Goal: Task Accomplishment & Management: Complete application form

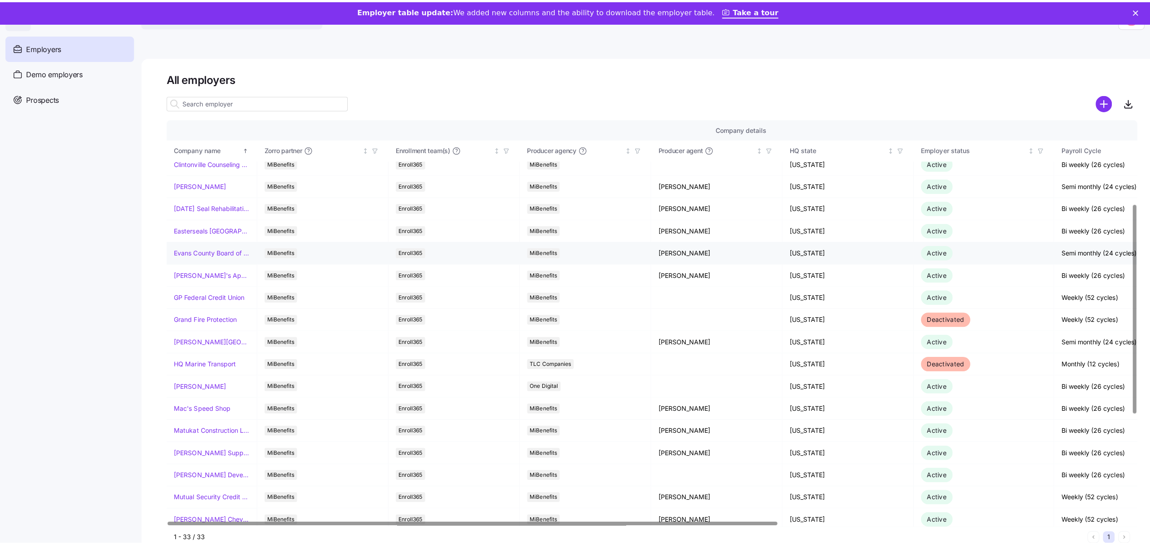
scroll to position [239, 0]
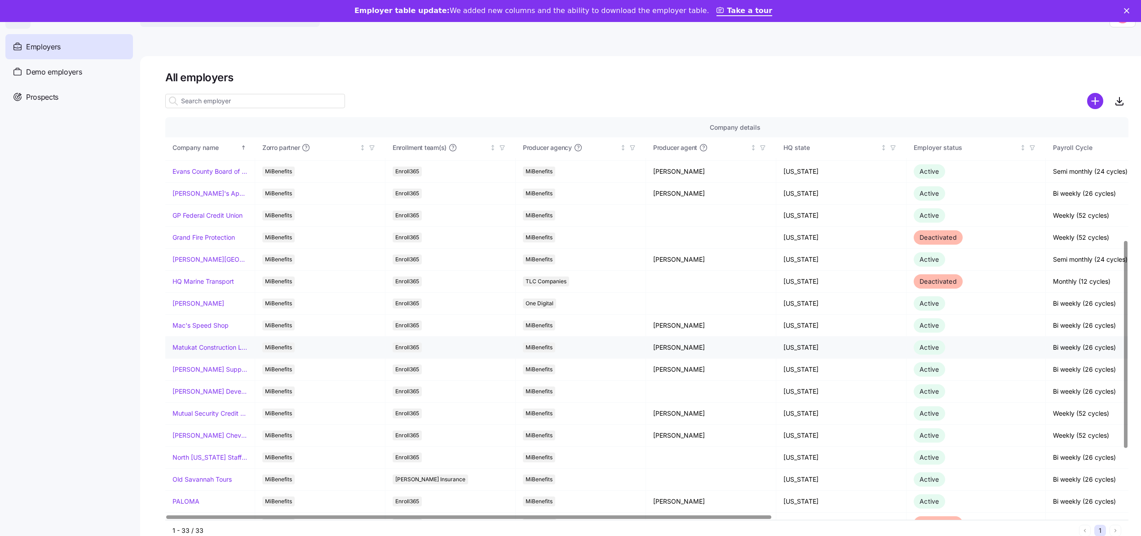
drag, startPoint x: 209, startPoint y: 325, endPoint x: 441, endPoint y: 347, distance: 233.2
click at [209, 62] on link "Mac's Speed Shop" at bounding box center [200, 325] width 56 height 9
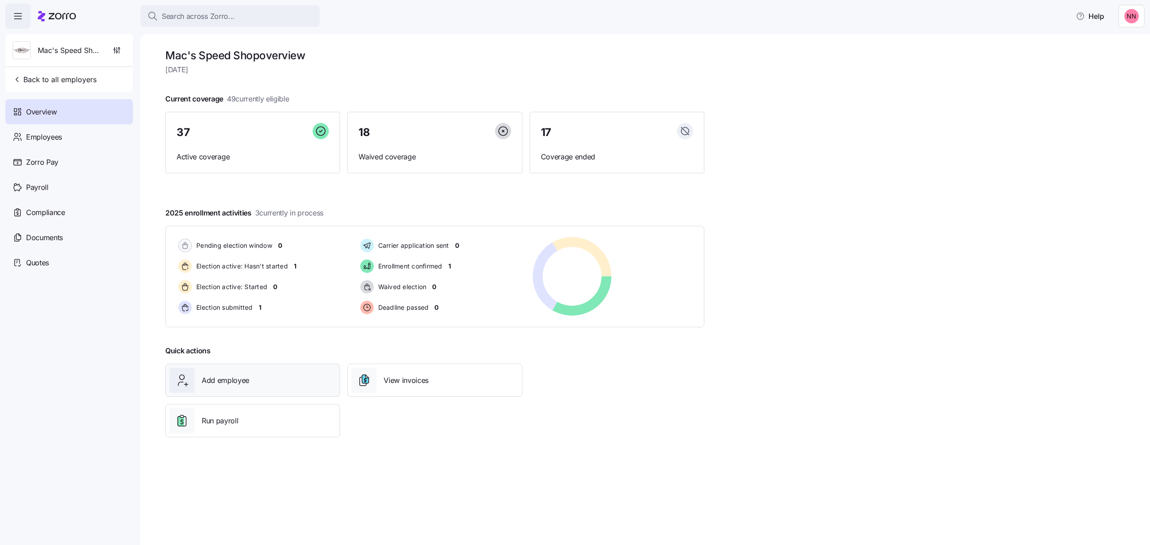
click at [296, 62] on div "Add employee" at bounding box center [252, 380] width 167 height 25
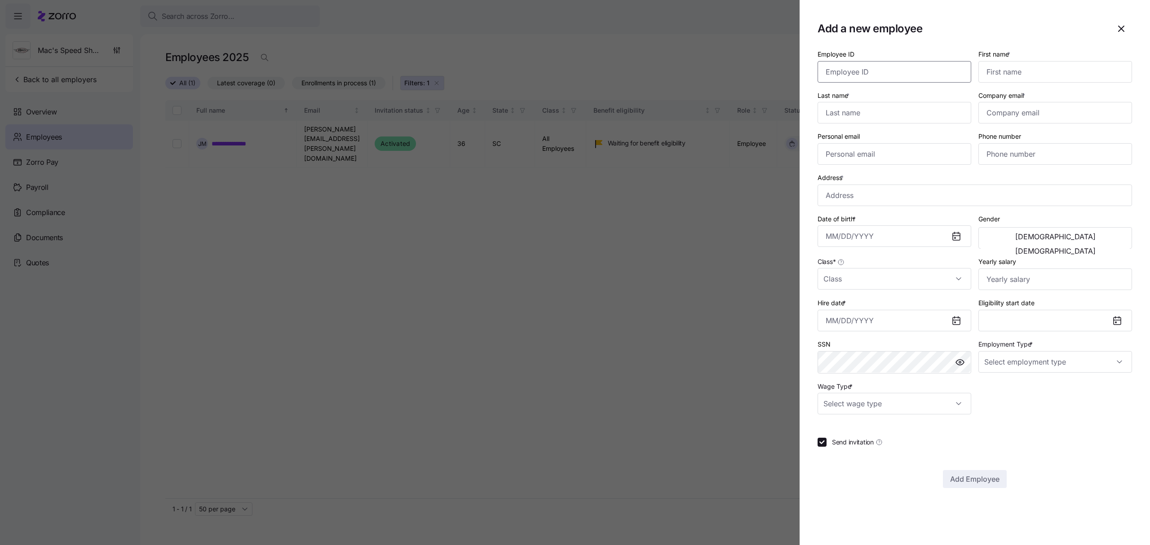
click at [299, 62] on input "Employee ID" at bounding box center [894, 72] width 154 height 22
paste input "153723"
type input "153723"
click at [299, 62] on input "First name *" at bounding box center [1055, 72] width 154 height 22
type input "[PERSON_NAME]"
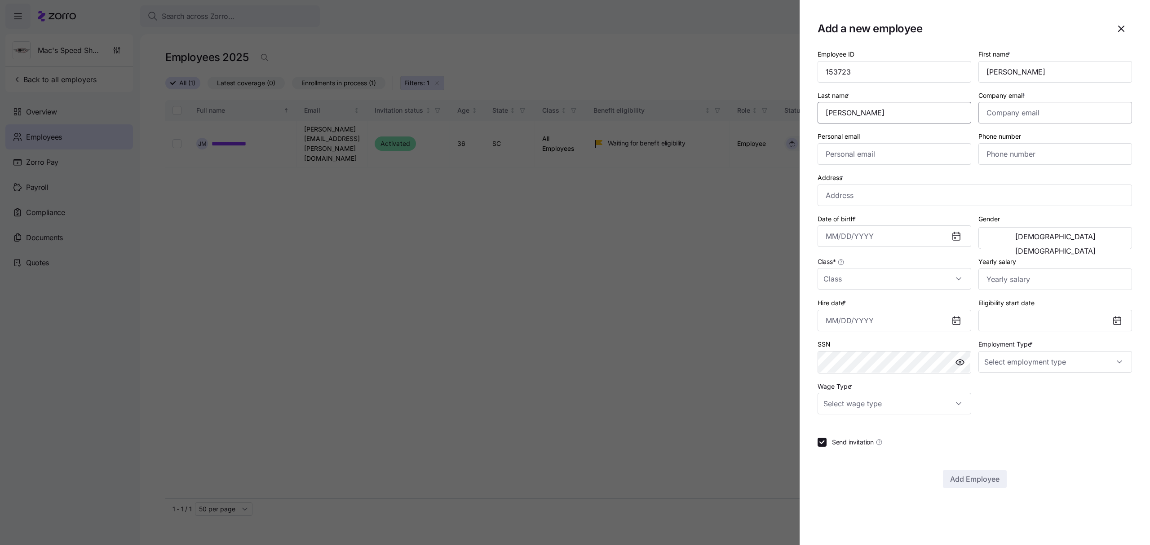
type input "[PERSON_NAME]"
click at [299, 62] on input "Company email *" at bounding box center [1055, 113] width 154 height 22
paste input "[EMAIL_ADDRESS][DOMAIN_NAME]"
type input "[EMAIL_ADDRESS][DOMAIN_NAME]"
click at [299, 62] on input "Personal email" at bounding box center [894, 154] width 154 height 22
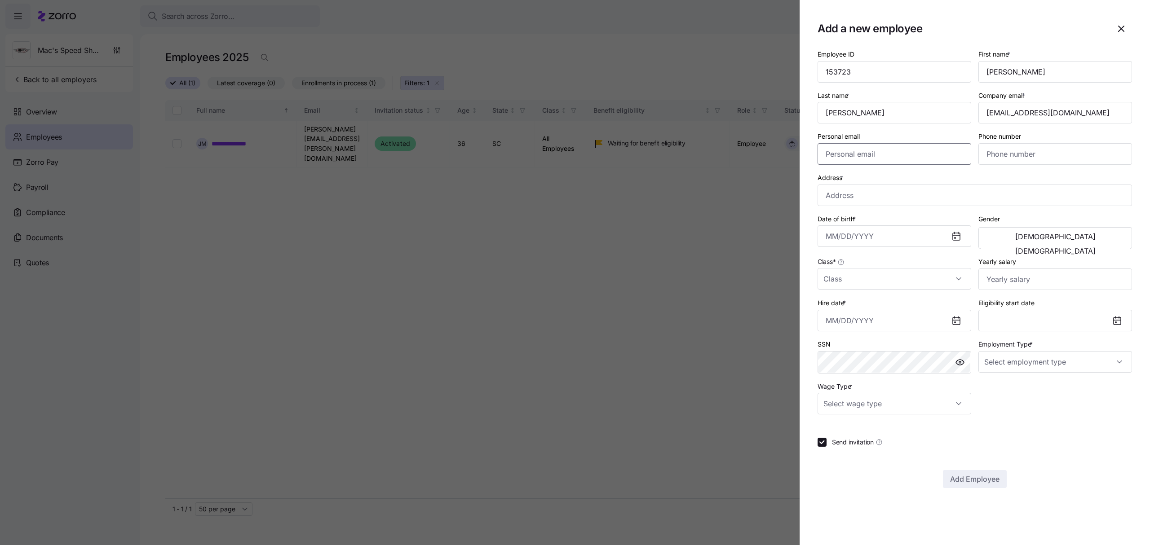
paste input "[EMAIL_ADDRESS][DOMAIN_NAME]"
type input "[EMAIL_ADDRESS][DOMAIN_NAME]"
click at [299, 62] on input "Phone number" at bounding box center [1055, 154] width 154 height 22
paste input "[PHONE_NUMBER]"
type input "[PHONE_NUMBER]"
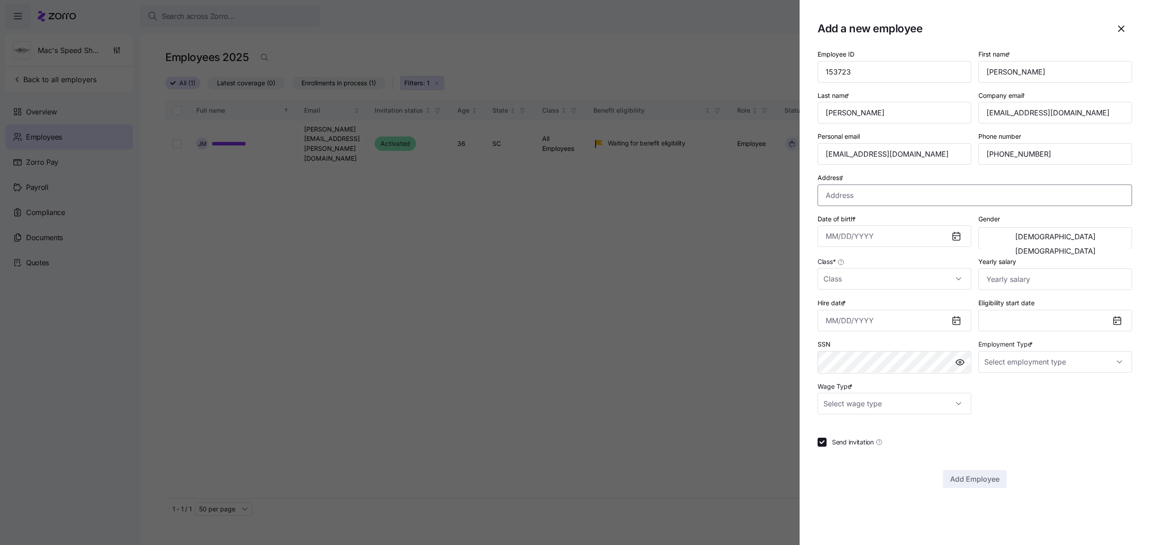
click at [299, 62] on input "Address *" at bounding box center [974, 196] width 314 height 22
paste input "9821 RESEARCH DR"
type input "[STREET_ADDRESS]"
click at [299, 62] on input "Date of birth *" at bounding box center [894, 236] width 154 height 22
paste input "[DATE]"
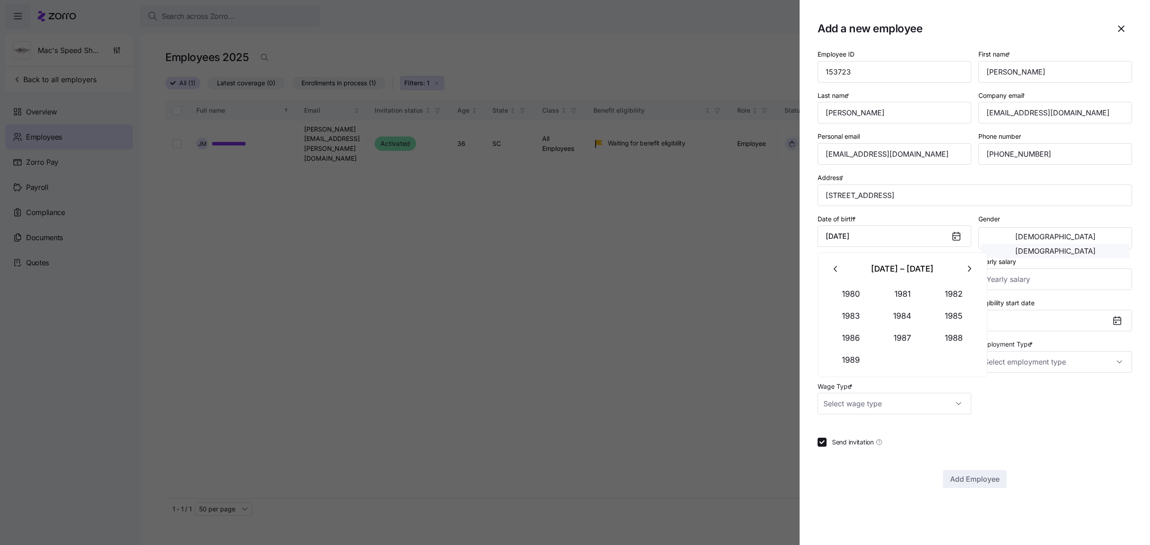
type input "[DATE]"
click at [299, 62] on span "[DEMOGRAPHIC_DATA]" at bounding box center [1055, 250] width 80 height 7
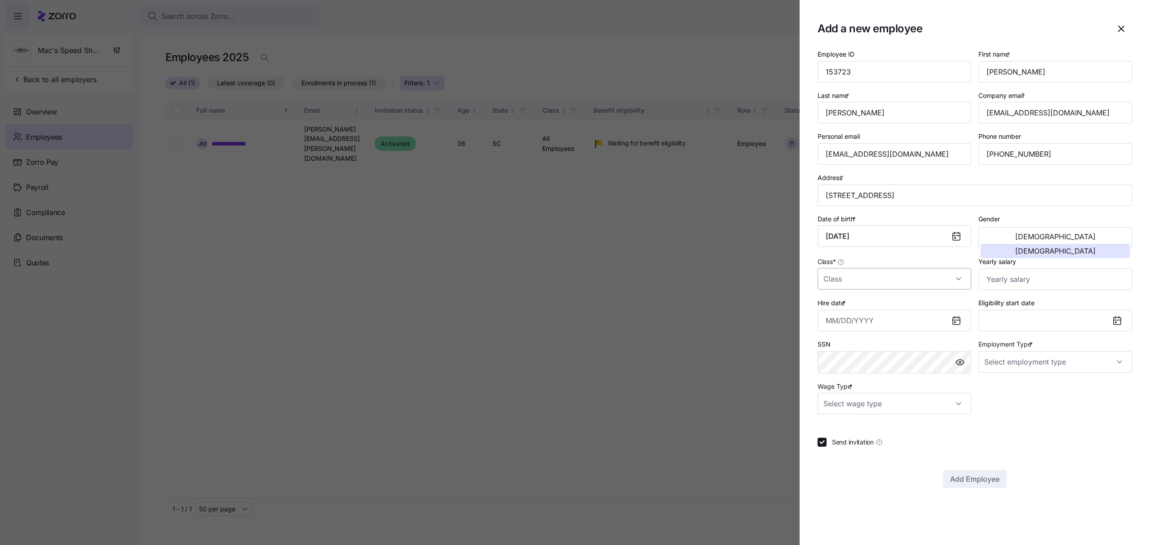
click at [299, 62] on input "Class *" at bounding box center [894, 279] width 154 height 22
click at [299, 62] on div "All Employees" at bounding box center [894, 307] width 146 height 19
type input "All Employees"
click at [299, 62] on input "Yearly salary" at bounding box center [1055, 280] width 154 height 22
type input "$60,000"
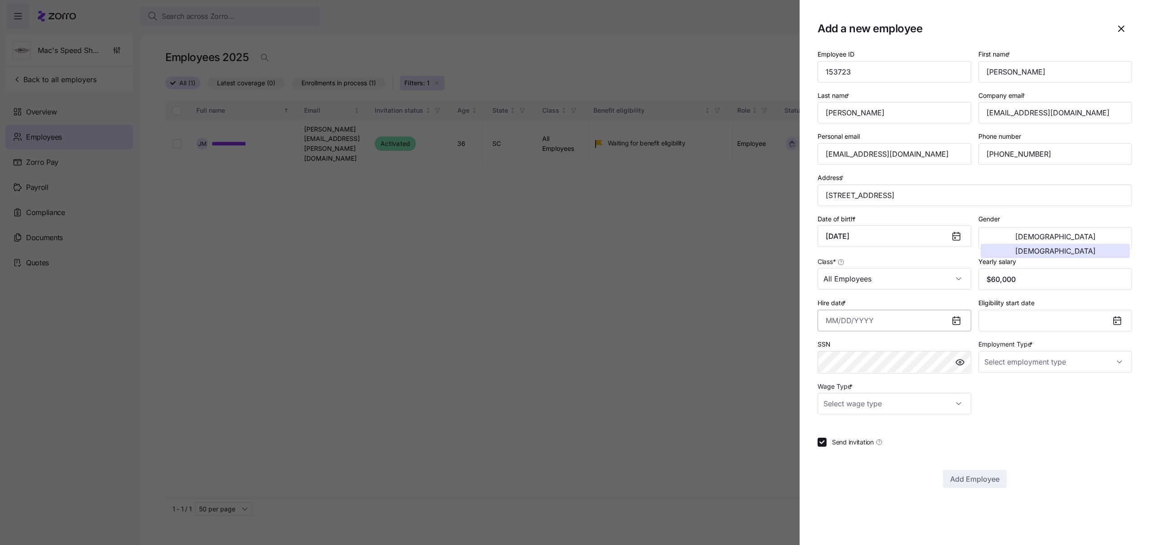
click at [299, 62] on input "Hire date *" at bounding box center [894, 321] width 154 height 22
paste input "[DATE]"
type input "[DATE]"
click at [299, 62] on div "Employee ID 153723 First name * [PERSON_NAME] Last name * [PERSON_NAME] Company…" at bounding box center [974, 268] width 314 height 440
click at [299, 62] on input "Employment Type *" at bounding box center [1055, 362] width 154 height 22
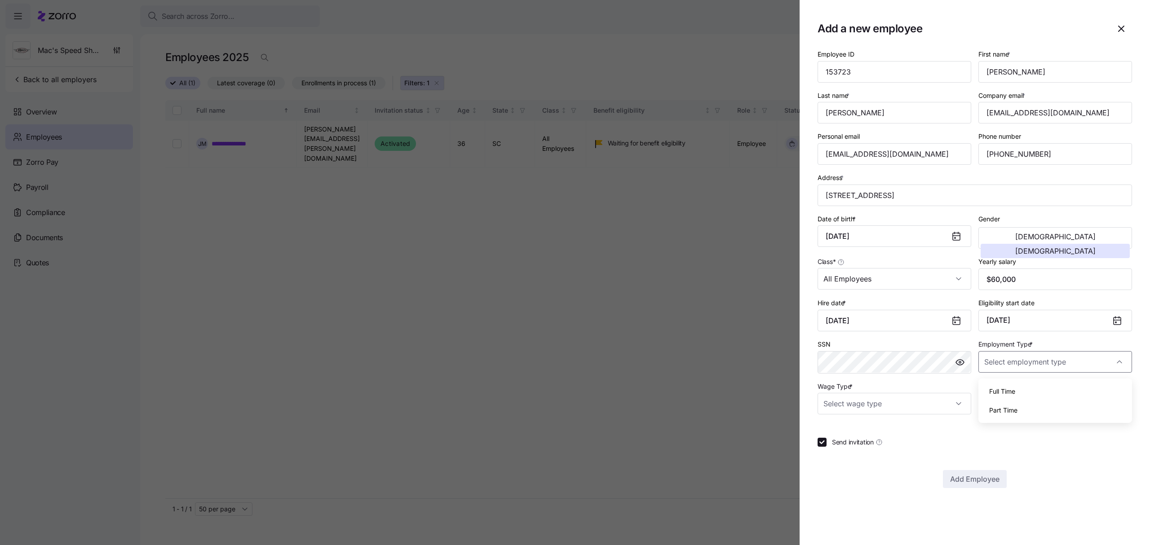
click at [299, 62] on div "Full Time" at bounding box center [1055, 391] width 146 height 19
type input "Full Time"
click at [299, 62] on input "Wage Type *" at bounding box center [894, 404] width 154 height 22
click at [299, 62] on div "Salary" at bounding box center [894, 433] width 146 height 19
type input "Salary"
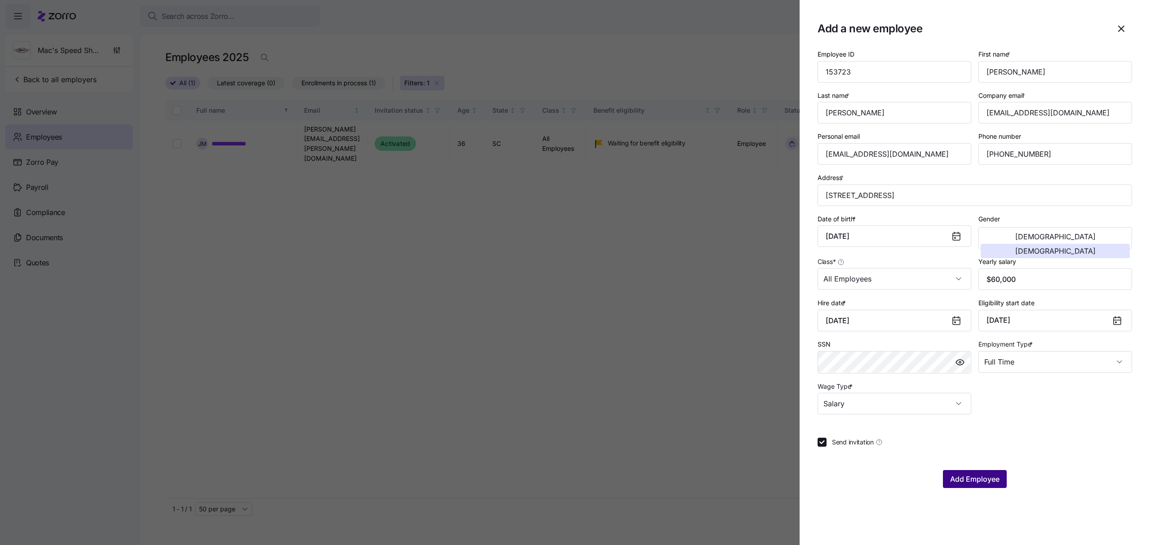
click at [299, 62] on span "Add Employee" at bounding box center [974, 479] width 49 height 11
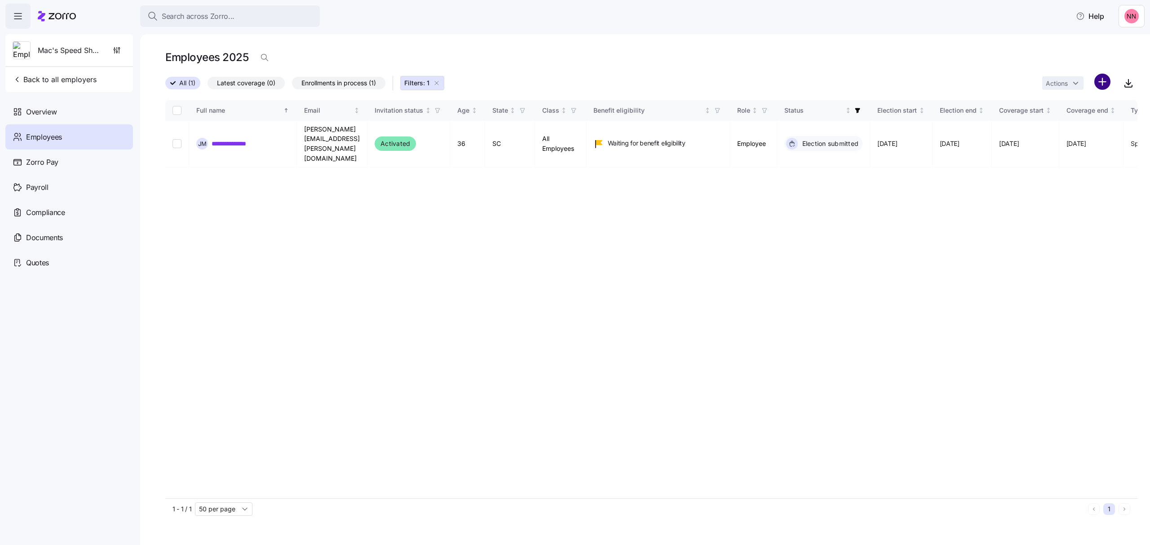
click at [299, 62] on html "**********" at bounding box center [575, 270] width 1150 height 540
click at [299, 62] on span "Add a new employee" at bounding box center [1073, 120] width 60 height 9
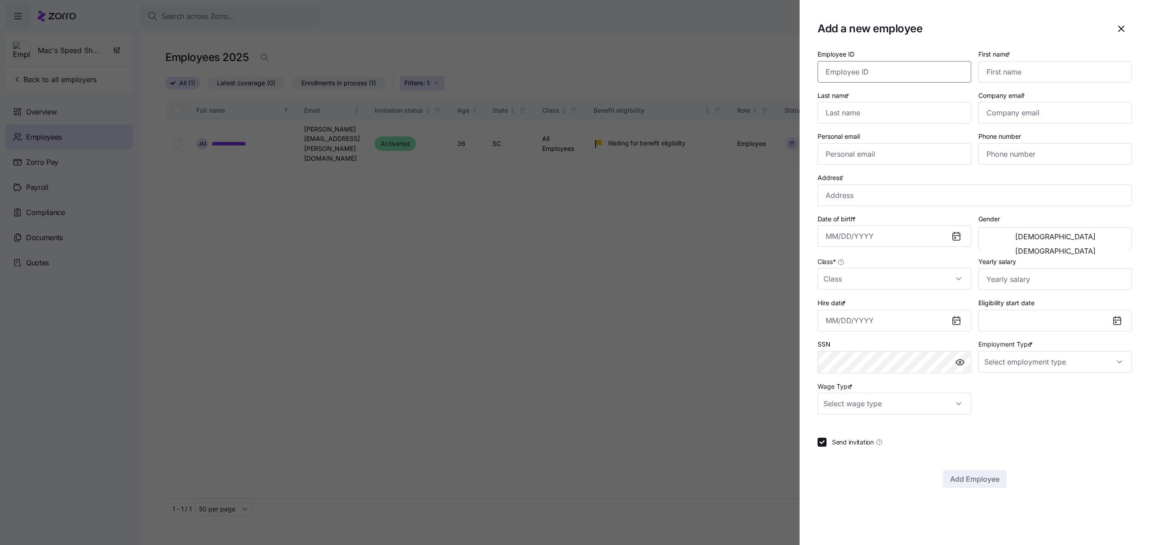
click at [299, 62] on input "Employee ID" at bounding box center [894, 72] width 154 height 22
paste input "150398"
type input "150398"
click at [299, 62] on input "First name *" at bounding box center [1055, 72] width 154 height 22
type input "[DEMOGRAPHIC_DATA]"
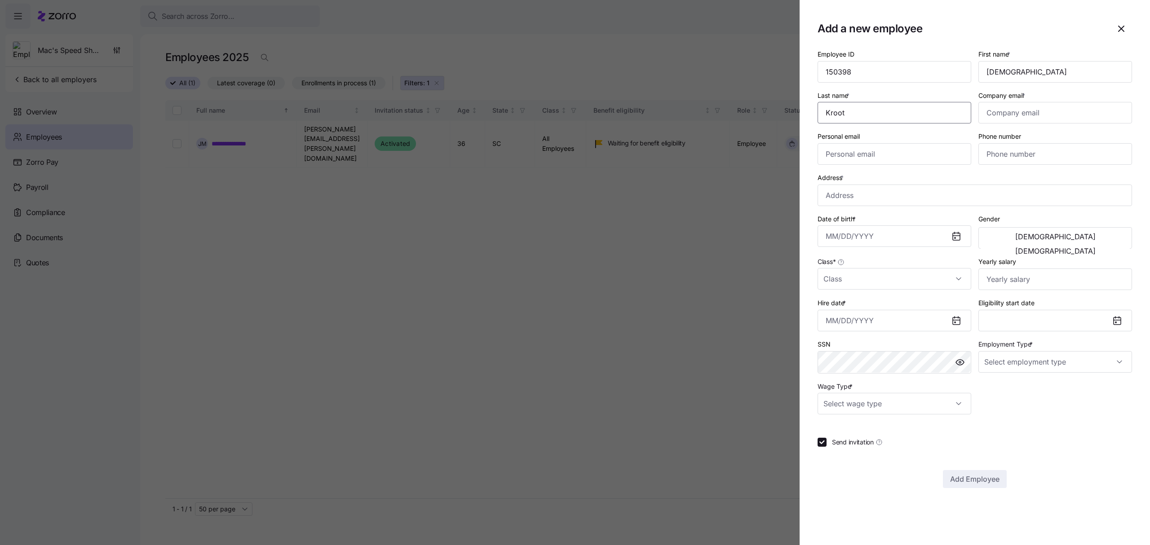
type input "Kroot"
click at [299, 62] on input "Company email *" at bounding box center [1055, 113] width 154 height 22
paste input "[EMAIL_ADDRESS][DOMAIN_NAME]"
type input "[EMAIL_ADDRESS][DOMAIN_NAME]"
click at [299, 62] on input "Personal email" at bounding box center [894, 154] width 154 height 22
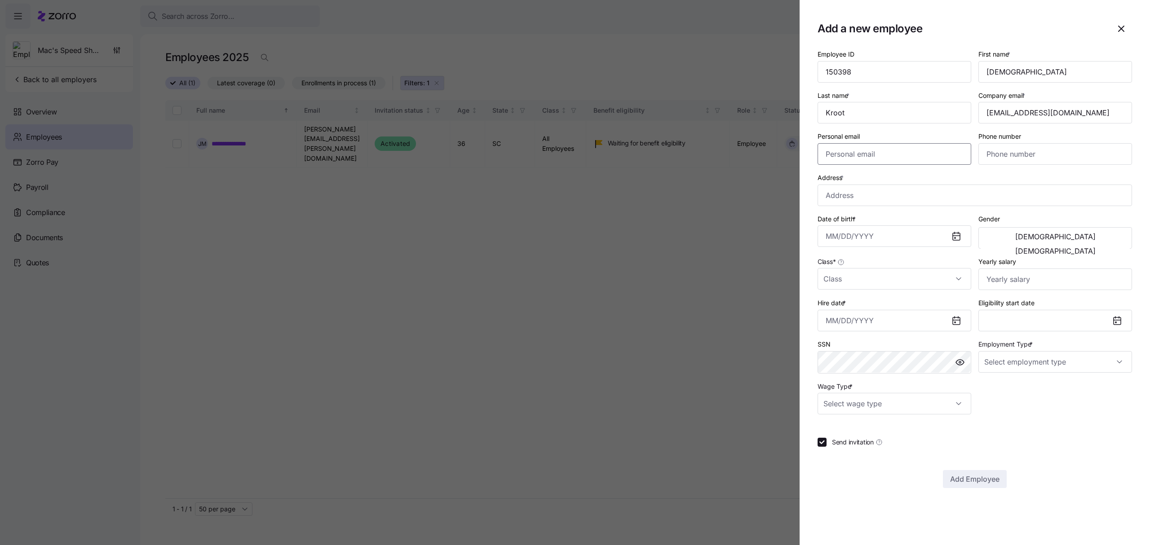
paste input "[EMAIL_ADDRESS][DOMAIN_NAME]"
type input "[EMAIL_ADDRESS][DOMAIN_NAME]"
click at [299, 62] on input "Phone number" at bounding box center [1055, 154] width 154 height 22
paste input "[PHONE_NUMBER]"
type input "[PHONE_NUMBER]"
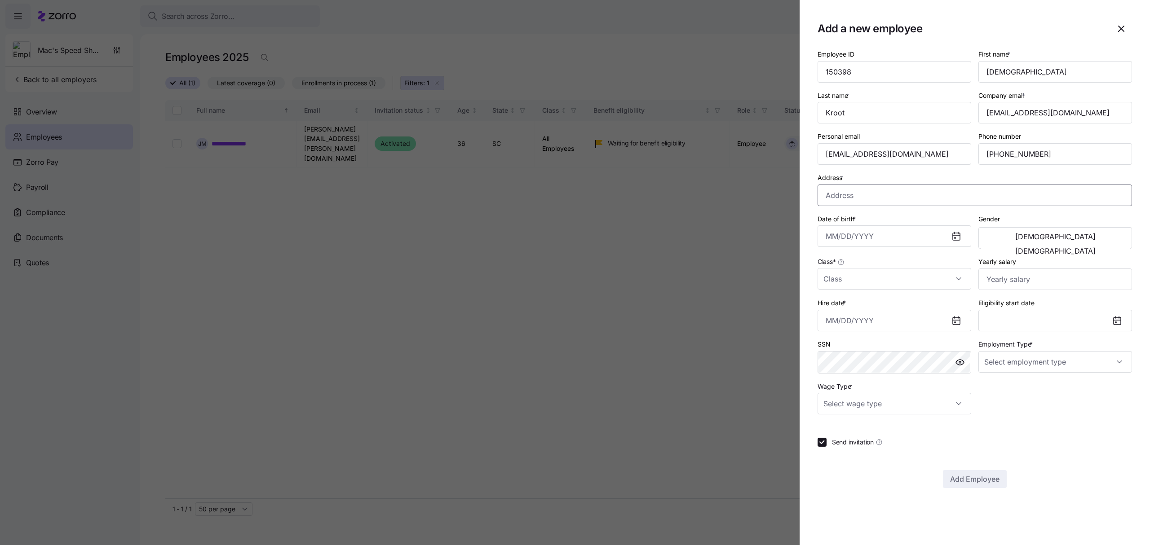
click at [299, 62] on input "Address *" at bounding box center [974, 196] width 314 height 22
paste input "[STREET_ADDRESS][PERSON_NAME]"
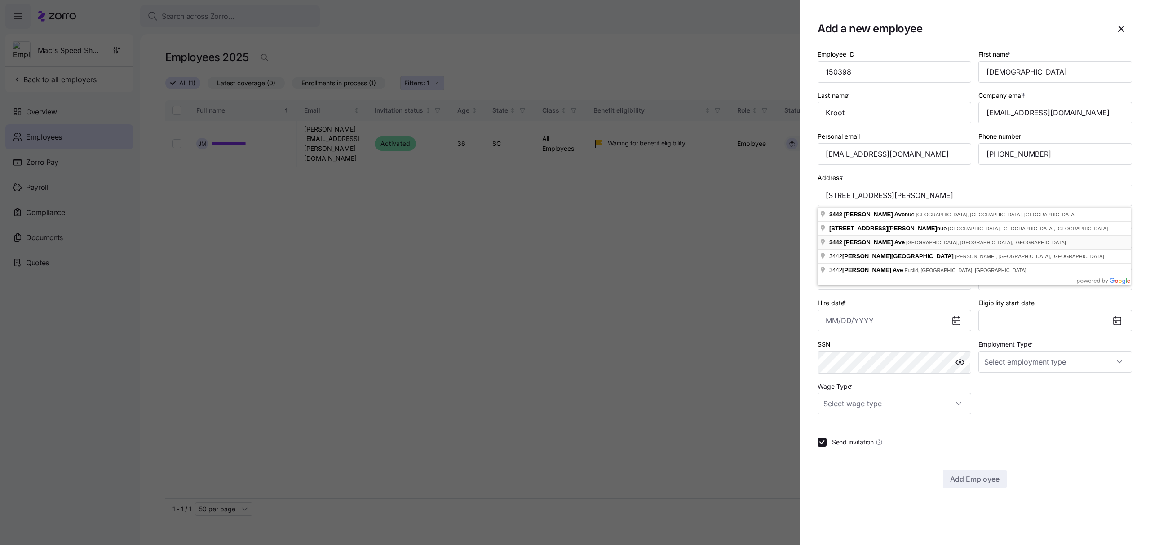
type input "[STREET_ADDRESS][PERSON_NAME]"
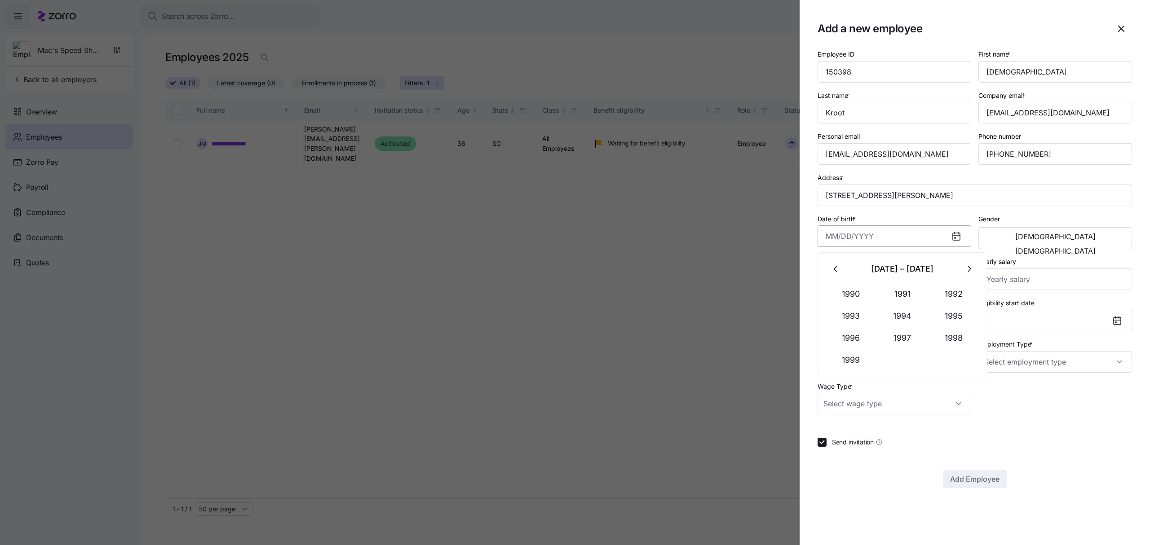
click at [299, 62] on input "Date of birth *" at bounding box center [894, 236] width 154 height 22
paste input "[DATE]"
type input "[DATE]"
click at [299, 62] on span "[DEMOGRAPHIC_DATA]" at bounding box center [1055, 236] width 80 height 7
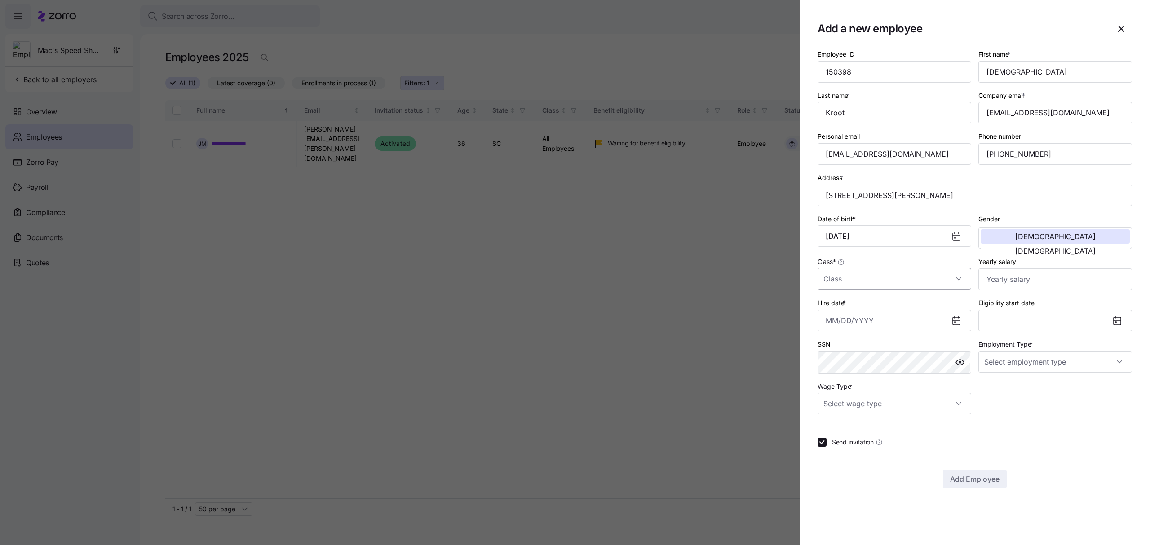
click at [299, 62] on input "Class *" at bounding box center [894, 279] width 154 height 22
click at [299, 62] on div "All Employees" at bounding box center [894, 307] width 146 height 19
type input "All Employees"
click at [299, 62] on input "Yearly salary" at bounding box center [1055, 280] width 154 height 22
type input "$58,000"
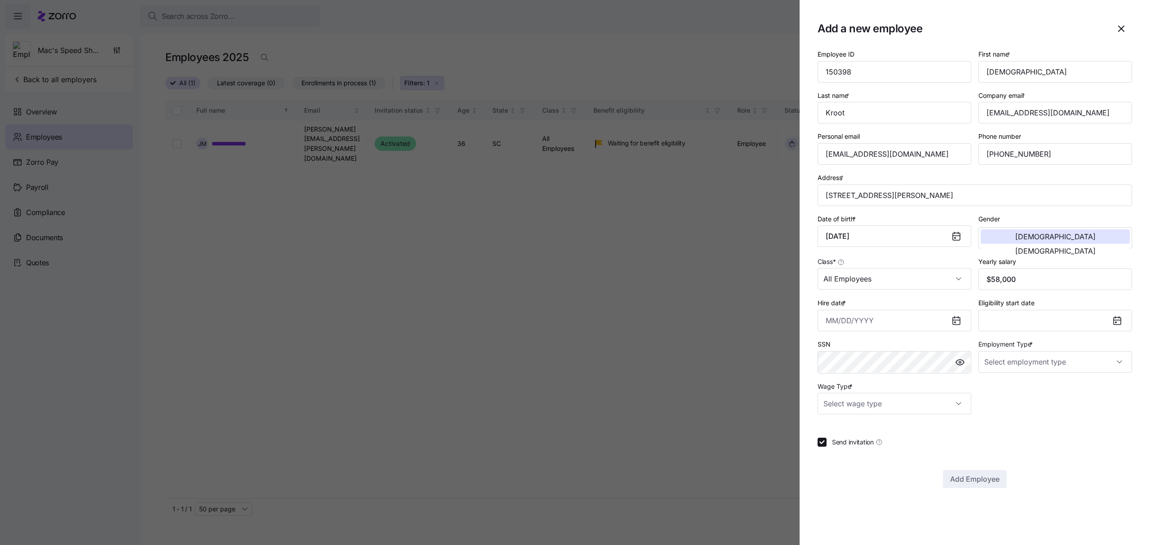
click at [299, 62] on icon at bounding box center [956, 320] width 11 height 11
click at [299, 62] on icon at bounding box center [955, 320] width 7 height 0
click at [299, 62] on input "Hire date *" at bounding box center [894, 321] width 154 height 22
click at [299, 62] on button "6" at bounding box center [880, 419] width 22 height 22
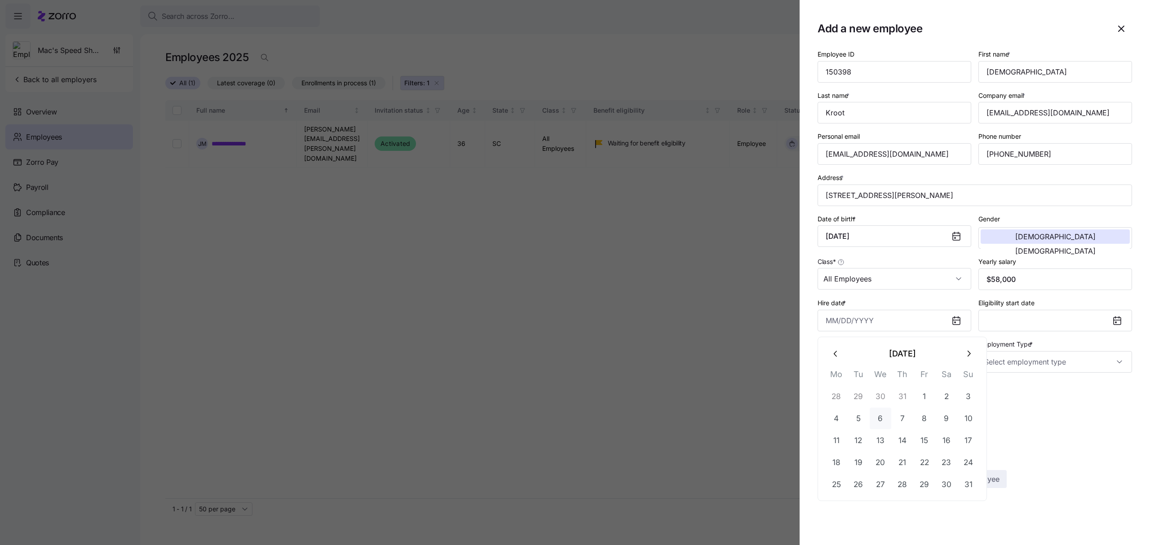
type input "[DATE]"
click at [299, 62] on input "Employment Type *" at bounding box center [1055, 362] width 154 height 22
click at [299, 62] on div "Full Time" at bounding box center [1055, 391] width 146 height 19
type input "Full Time"
click at [299, 62] on input "Wage Type *" at bounding box center [894, 404] width 154 height 22
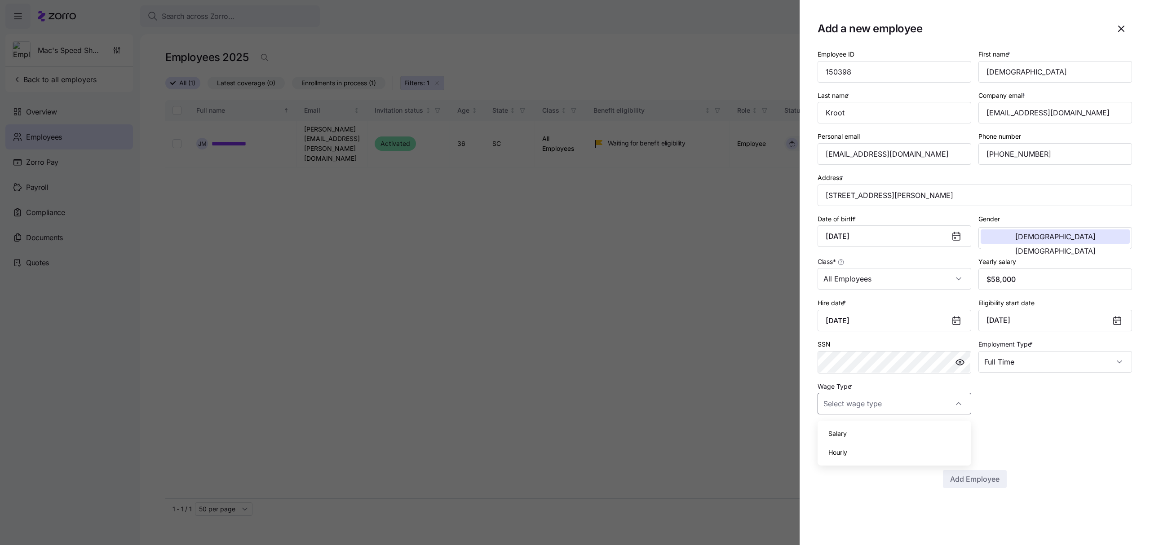
click at [299, 62] on div "Salary" at bounding box center [894, 433] width 146 height 19
type input "Salary"
click at [299, 62] on span "Add Employee" at bounding box center [974, 479] width 49 height 11
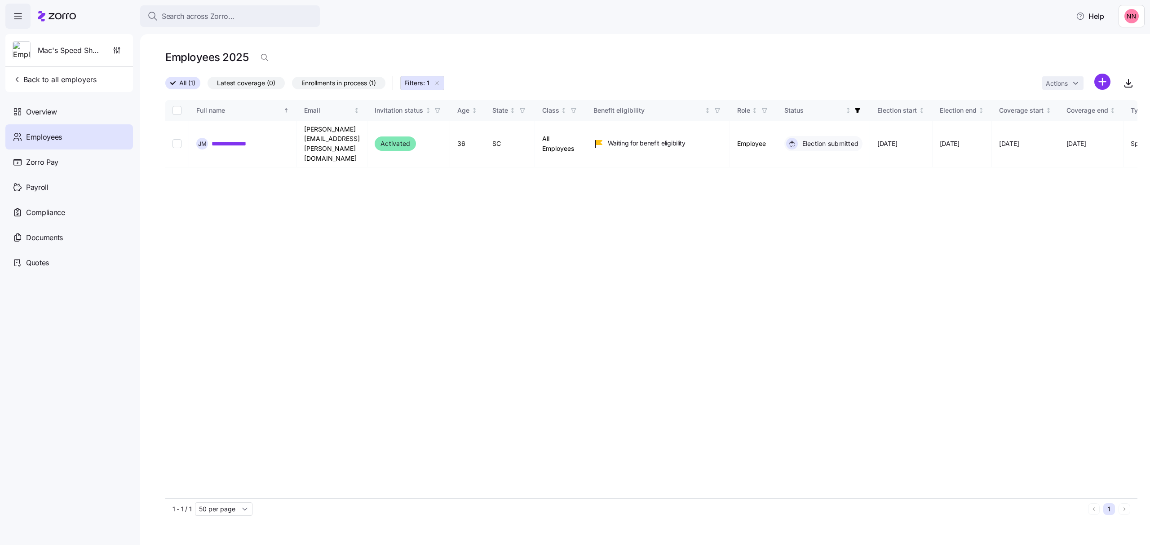
click at [299, 62] on html "**********" at bounding box center [575, 270] width 1150 height 540
click at [299, 62] on span "Add a new employee" at bounding box center [1073, 120] width 60 height 9
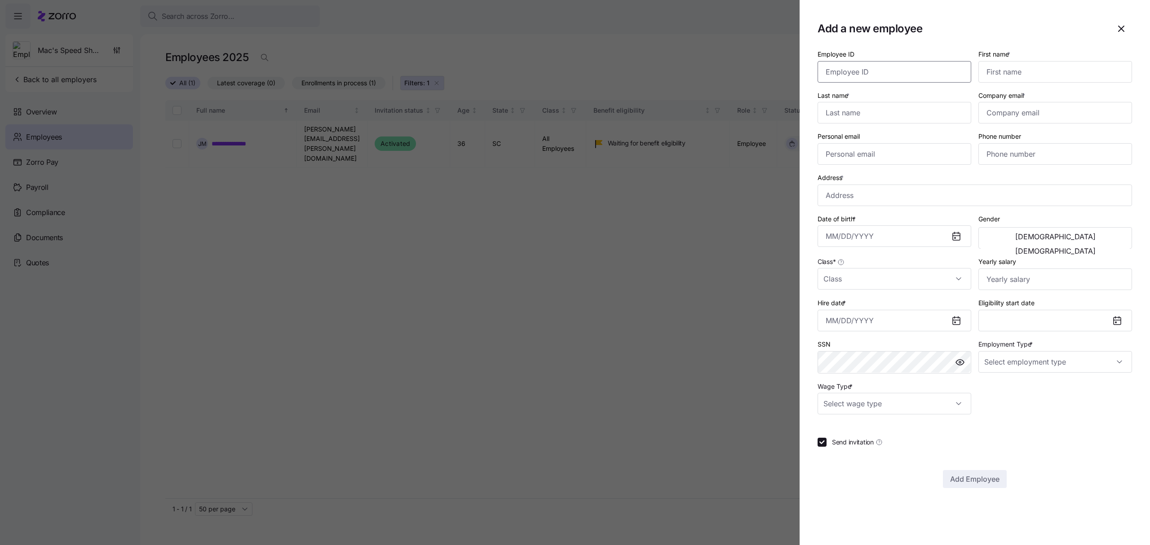
click at [299, 62] on input "Employee ID" at bounding box center [894, 72] width 154 height 22
paste input "153703"
type input "153703"
click at [299, 62] on input "First name *" at bounding box center [1055, 72] width 154 height 22
type input "[PERSON_NAME]"
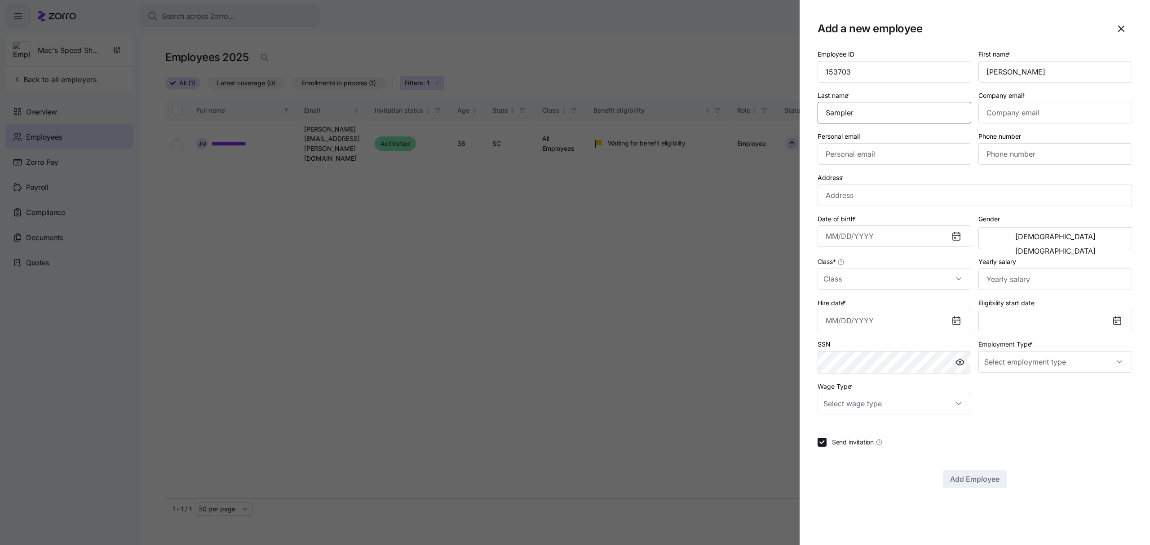
type input "Sampler"
click at [299, 62] on input "Company email *" at bounding box center [1055, 113] width 154 height 22
paste input "[EMAIL_ADDRESS][DOMAIN_NAME]"
type input "[EMAIL_ADDRESS][DOMAIN_NAME]"
click at [299, 62] on input "Personal email" at bounding box center [894, 154] width 154 height 22
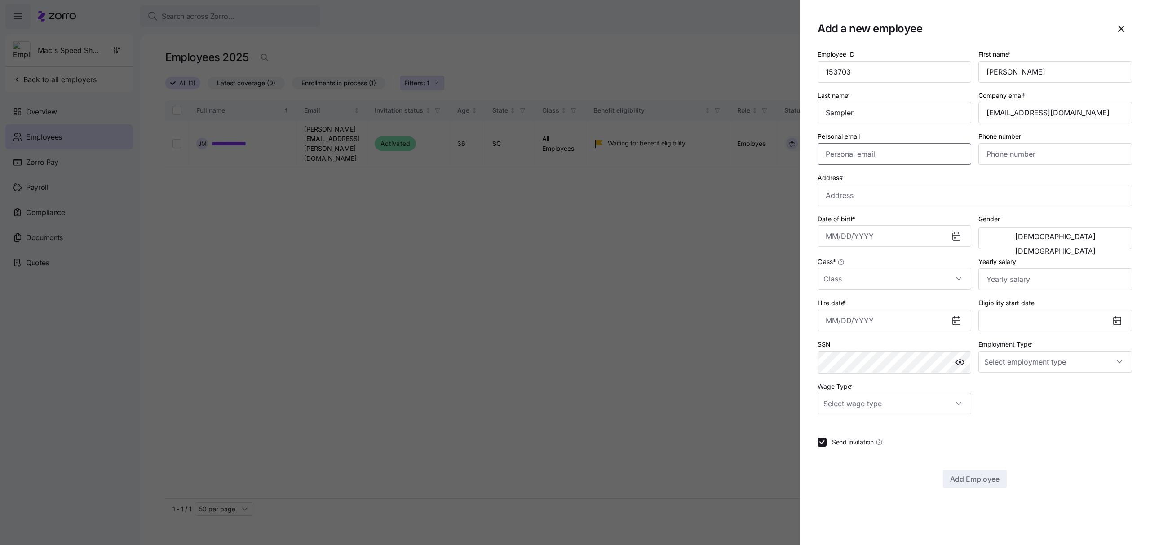
paste input "[EMAIL_ADDRESS][DOMAIN_NAME]"
type input "[EMAIL_ADDRESS][DOMAIN_NAME]"
click at [299, 62] on input "Phone number" at bounding box center [1055, 154] width 154 height 22
paste input "[PHONE_NUMBER]"
type input "[PHONE_NUMBER]"
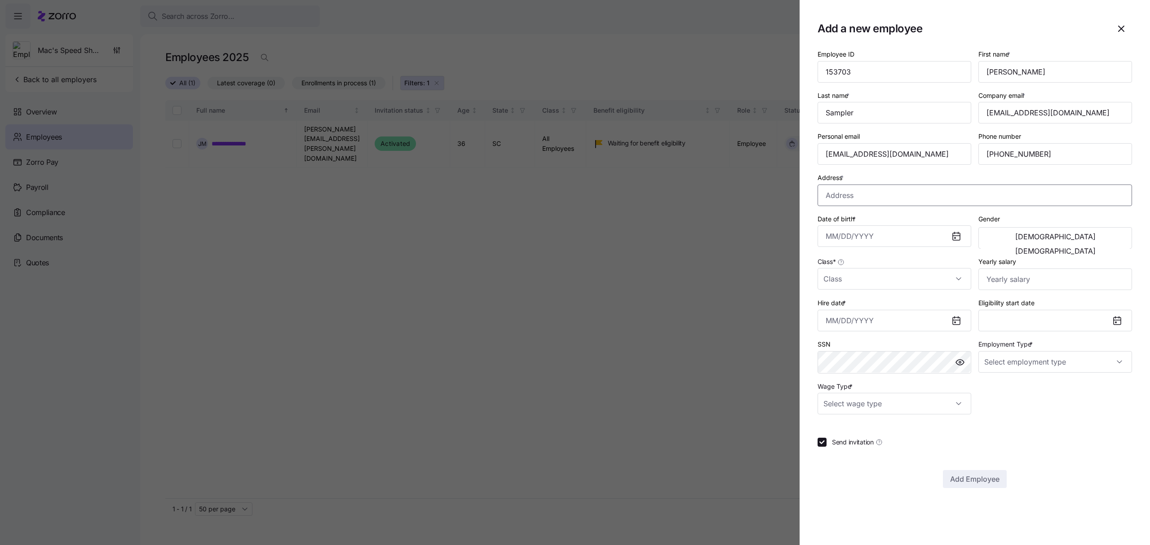
click at [299, 62] on input "Address *" at bounding box center [974, 196] width 314 height 22
paste input "[STREET_ADDRESS][PERSON_NAME]"
type input "[STREET_ADDRESS][PERSON_NAME]"
click at [299, 62] on input "Date of birth *" at bounding box center [894, 236] width 154 height 22
paste input "[DATE]"
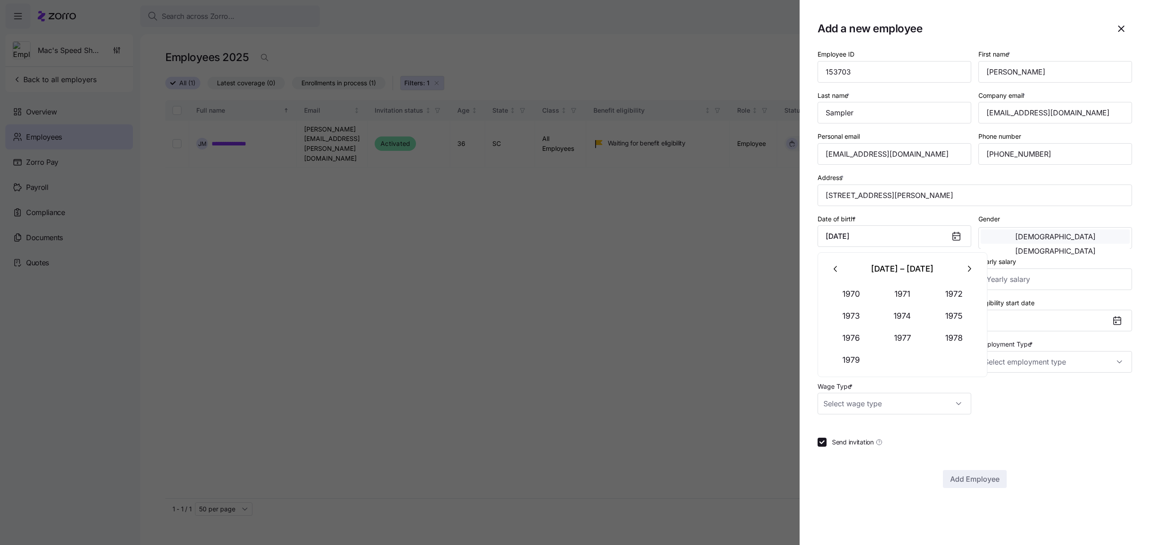
type input "[DATE]"
click at [299, 62] on span "[DEMOGRAPHIC_DATA]" at bounding box center [1055, 236] width 80 height 7
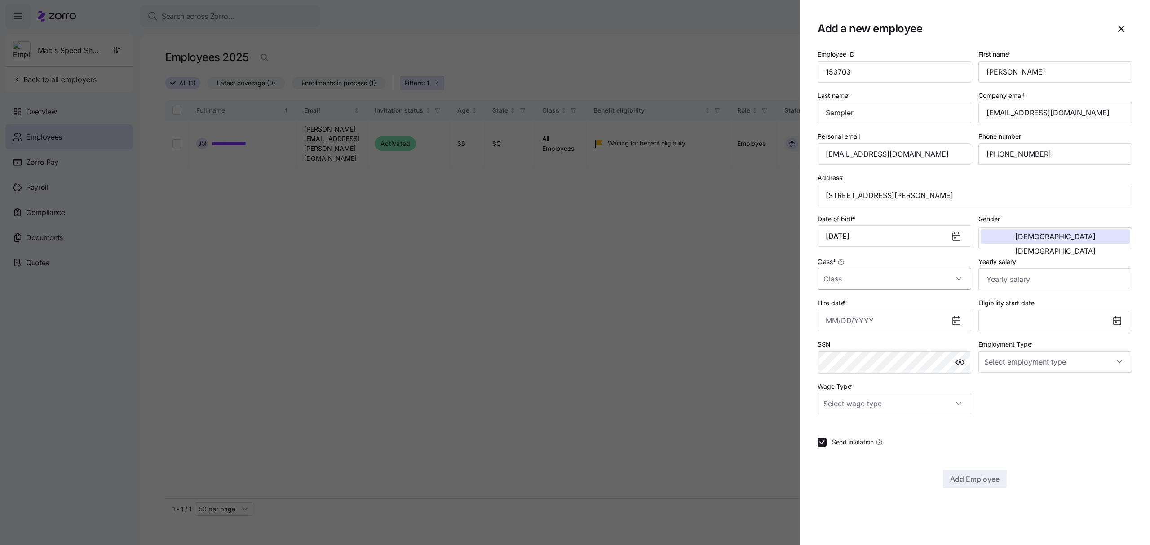
click at [299, 62] on input "Class *" at bounding box center [894, 279] width 154 height 22
click at [299, 62] on span "All Employees" at bounding box center [848, 308] width 41 height 10
type input "All Employees"
click at [299, 62] on input "Yearly salary" at bounding box center [1055, 280] width 154 height 22
type input "$67,500"
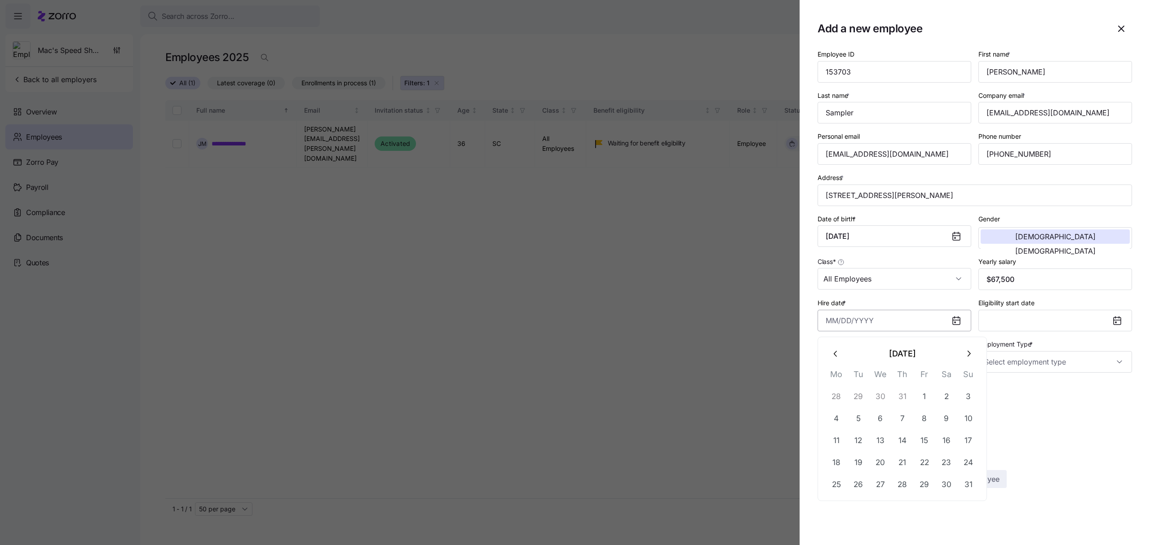
click at [299, 62] on input "Hire date *" at bounding box center [894, 321] width 154 height 22
click at [299, 62] on icon "button" at bounding box center [836, 354] width 10 height 10
click at [299, 62] on button "25" at bounding box center [924, 463] width 22 height 22
type input "[DATE]"
click at [299, 62] on input "Employment Type *" at bounding box center [1055, 362] width 154 height 22
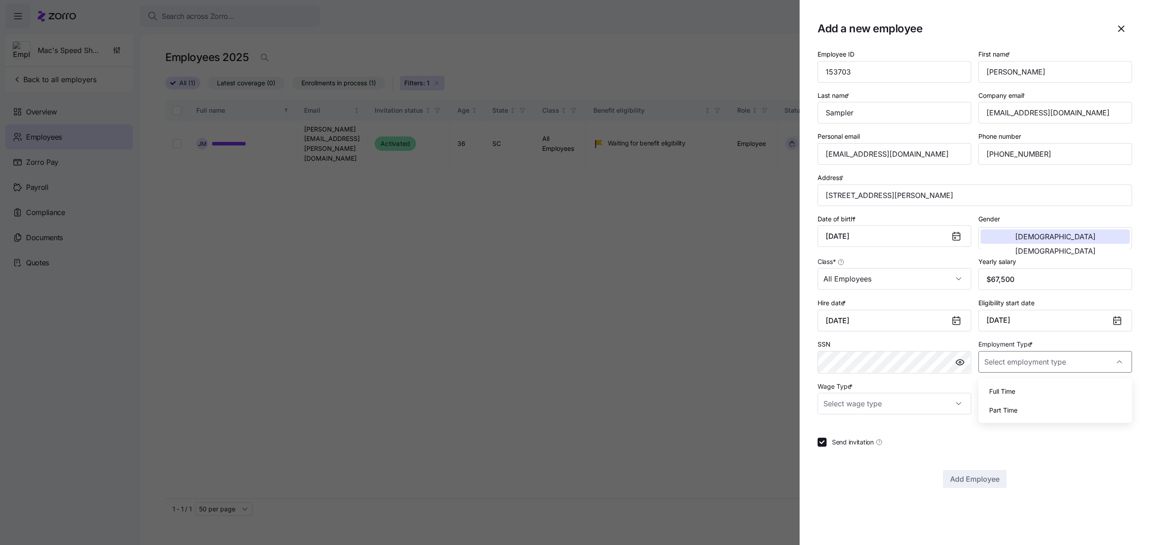
click at [299, 62] on span "Full Time" at bounding box center [1002, 392] width 26 height 10
type input "Full Time"
click at [299, 62] on input "Wage Type *" at bounding box center [894, 404] width 154 height 22
click at [299, 62] on div "Salary" at bounding box center [894, 433] width 146 height 19
type input "Salary"
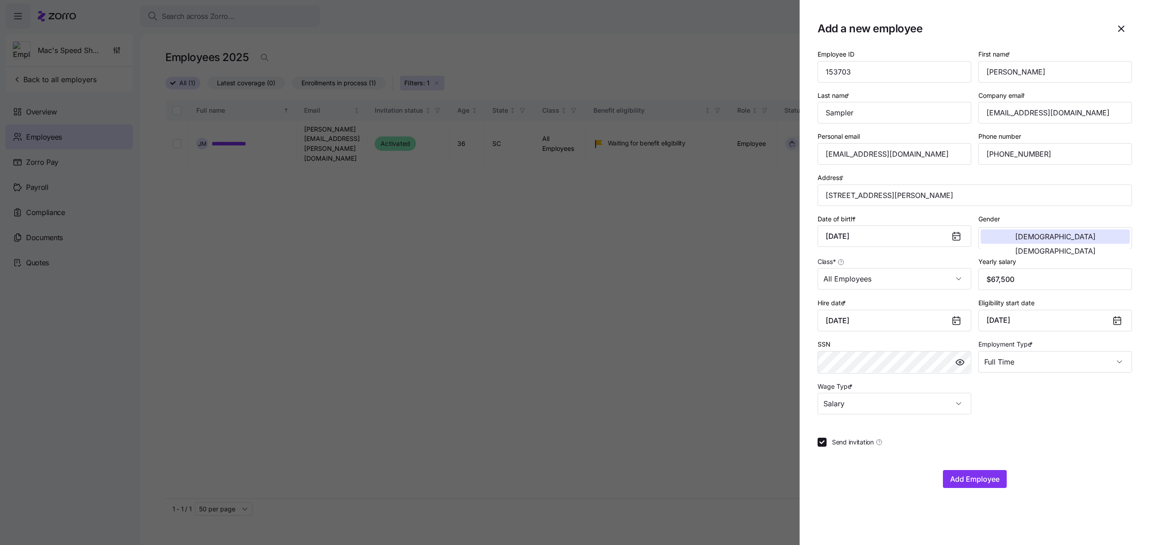
drag, startPoint x: 995, startPoint y: 481, endPoint x: 424, endPoint y: 367, distance: 582.4
click at [299, 62] on div "Add a new employee Employee ID 153703 First name * [PERSON_NAME] Last name * Sa…" at bounding box center [575, 540] width 1150 height 0
click at [299, 62] on span "Add Employee" at bounding box center [974, 479] width 49 height 11
